Goal: Transaction & Acquisition: Subscribe to service/newsletter

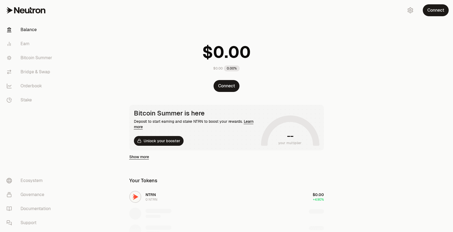
click at [146, 157] on link "Show more" at bounding box center [139, 156] width 20 height 5
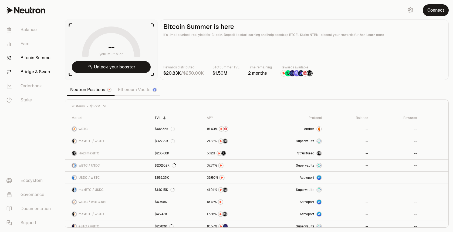
click at [44, 72] on link "Bridge & Swap" at bounding box center [30, 72] width 56 height 14
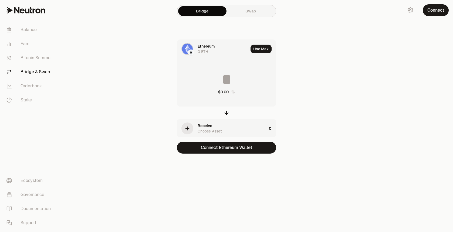
click at [188, 126] on icon "button" at bounding box center [187, 128] width 6 height 6
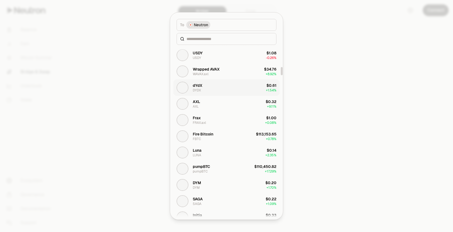
scroll to position [466, 0]
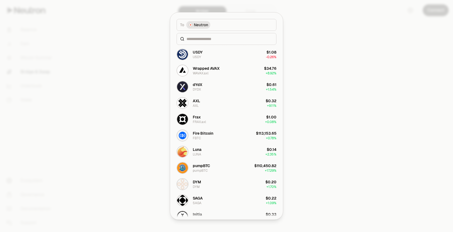
click at [221, 24] on button "To Neutron" at bounding box center [227, 25] width 100 height 12
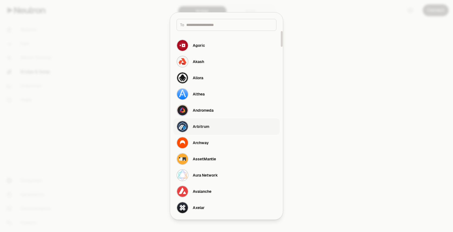
click at [200, 127] on div "Arbitrum" at bounding box center [201, 126] width 16 height 5
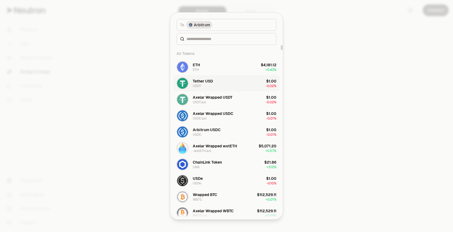
click at [197, 82] on div "Tether USD" at bounding box center [203, 80] width 20 height 5
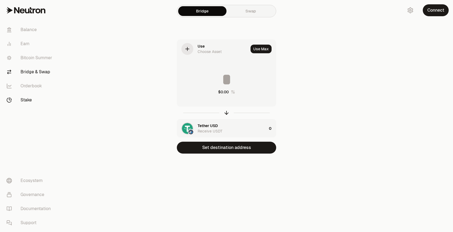
click at [27, 97] on link "Stake" at bounding box center [30, 100] width 56 height 14
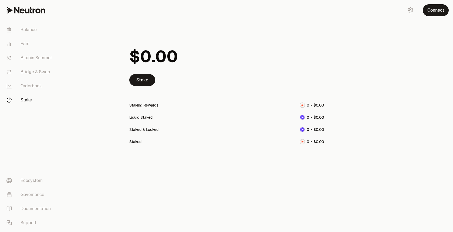
click at [302, 116] on img at bounding box center [302, 117] width 4 height 4
click at [307, 105] on span "0" at bounding box center [308, 105] width 2 height 5
click at [146, 59] on span "0" at bounding box center [145, 56] width 11 height 20
click at [143, 79] on link "Stake" at bounding box center [142, 80] width 26 height 12
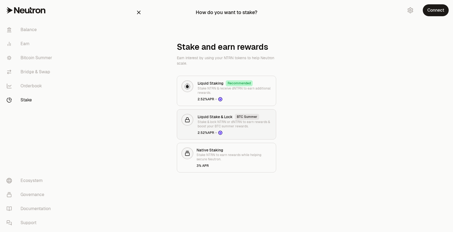
click at [221, 134] on icon at bounding box center [220, 132] width 4 height 4
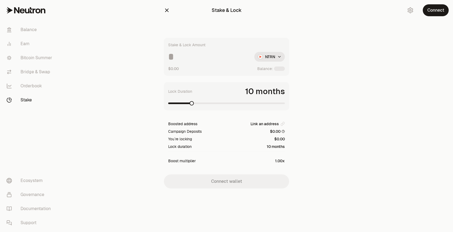
click at [190, 102] on span at bounding box center [192, 103] width 4 height 4
click at [175, 59] on input at bounding box center [209, 57] width 82 height 10
click at [208, 101] on span at bounding box center [210, 103] width 4 height 4
click at [173, 58] on input "****" at bounding box center [209, 57] width 82 height 10
type input "*****"
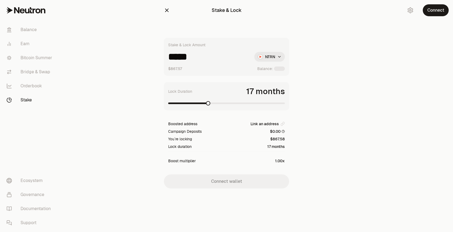
click at [273, 58] on html "Balance Earn Bitcoin Summer Bridge & Swap Orderbook Stake Ecosystem Governance …" at bounding box center [226, 116] width 453 height 232
click at [258, 81] on span "dNTRN" at bounding box center [260, 79] width 12 height 5
click at [168, 101] on span at bounding box center [170, 103] width 4 height 4
click at [178, 57] on input at bounding box center [207, 57] width 79 height 10
type input "****"
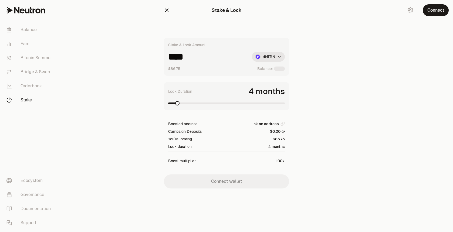
click at [175, 103] on span at bounding box center [177, 103] width 4 height 4
click at [284, 131] on icon at bounding box center [283, 131] width 3 height 3
